Goal: Information Seeking & Learning: Compare options

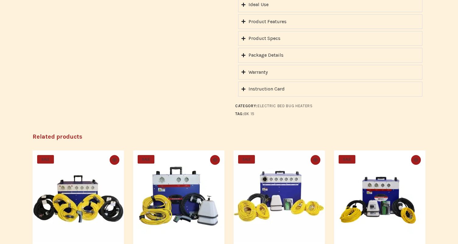
scroll to position [531, 0]
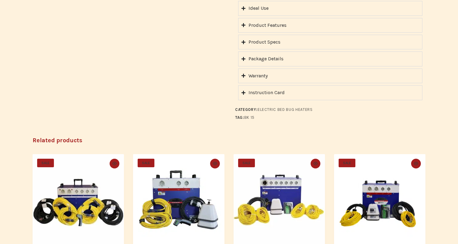
click at [256, 72] on div "Warranty" at bounding box center [258, 76] width 19 height 8
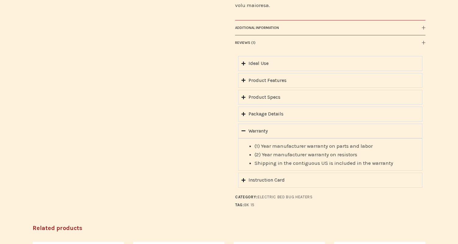
scroll to position [475, 0]
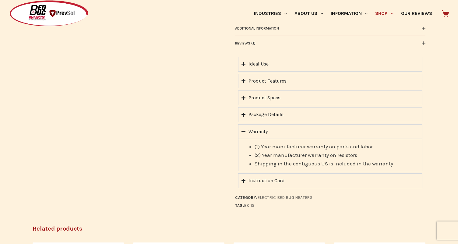
click at [245, 131] on icon "Accordion. Open links with Enter or Space, close with Escape, and navigate with…" at bounding box center [244, 131] width 4 height 1
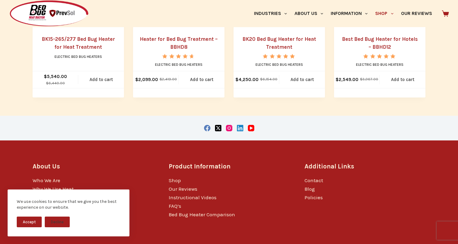
scroll to position [749, 0]
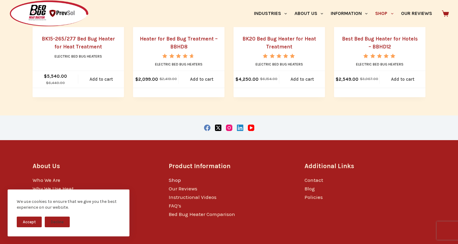
click at [174, 177] on link "Shop" at bounding box center [175, 180] width 12 height 6
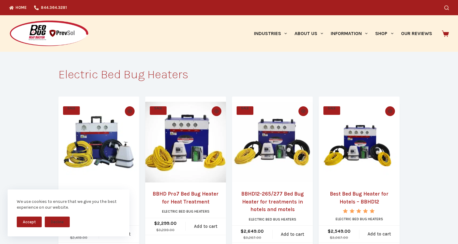
click at [33, 224] on button "Accept" at bounding box center [29, 222] width 25 height 11
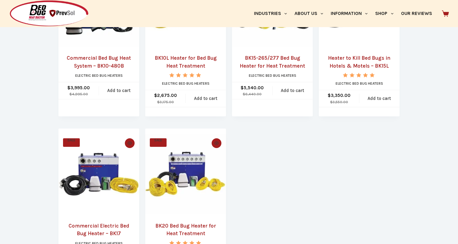
scroll to position [300, 0]
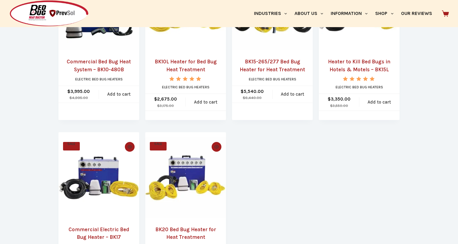
click at [363, 62] on link "Heater to Kill Bed Bugs in Hotels & Motels – BK15L" at bounding box center [359, 66] width 69 height 16
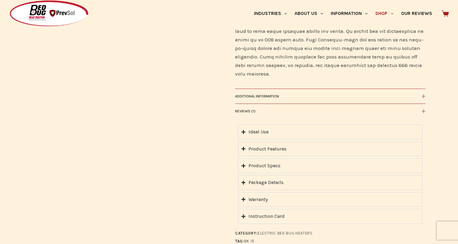
scroll to position [408, 0]
click at [252, 212] on div "Instruction Card" at bounding box center [267, 216] width 36 height 8
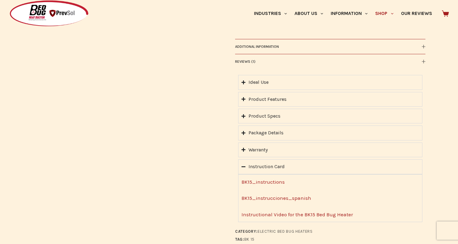
scroll to position [457, 0]
click at [264, 179] on link "BK15_instructions" at bounding box center [263, 182] width 43 height 6
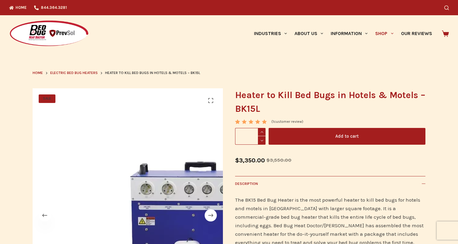
scroll to position [0, 0]
click at [317, 182] on button "Description" at bounding box center [330, 183] width 190 height 15
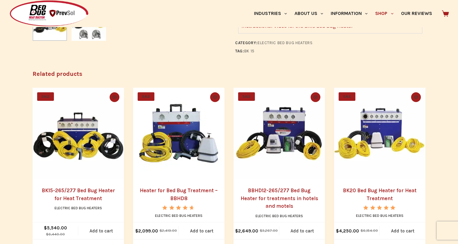
scroll to position [362, 0]
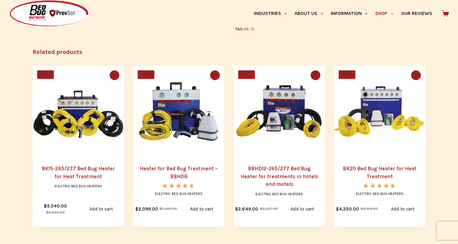
click at [181, 168] on link "Heater for Bed Bug Treatment – BBHD8" at bounding box center [179, 173] width 78 height 14
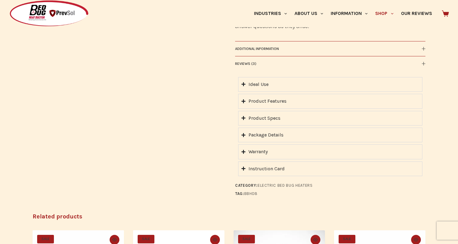
scroll to position [479, 0]
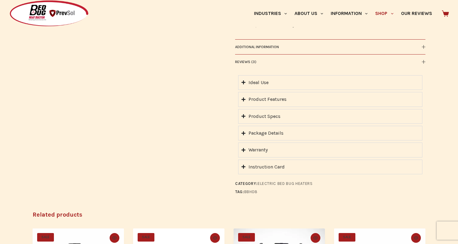
click at [252, 167] on div "Instruction Card" at bounding box center [267, 167] width 36 height 8
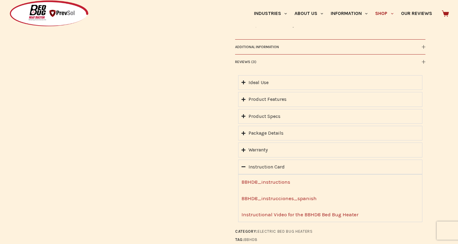
click at [259, 182] on link "BBHD8_instructions" at bounding box center [266, 182] width 49 height 6
